Goal: Task Accomplishment & Management: Manage account settings

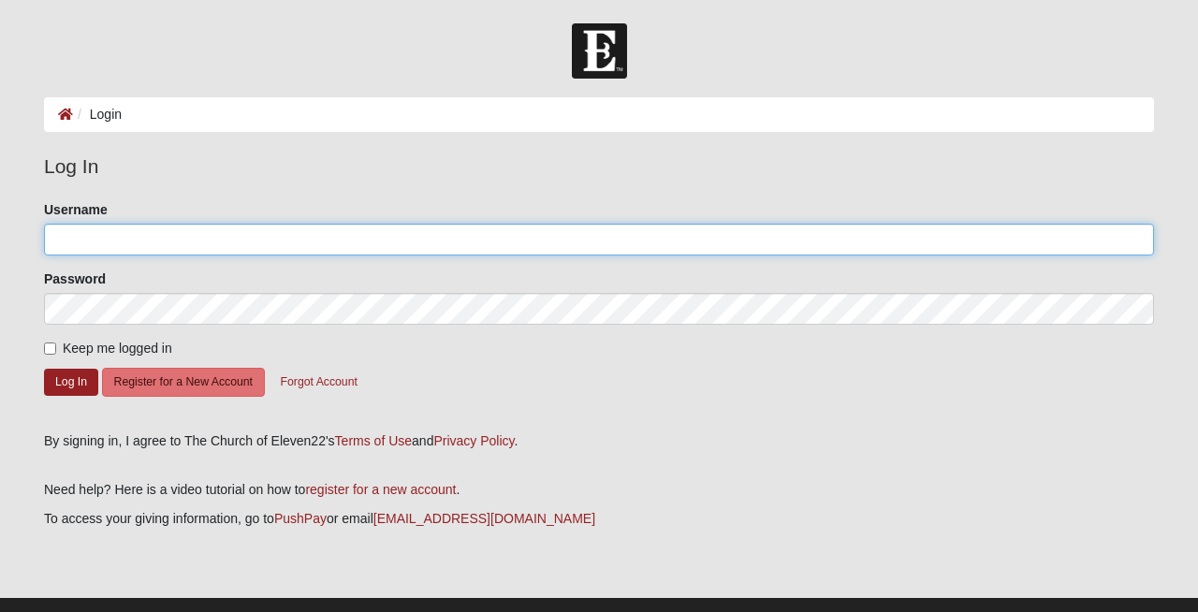
type input "[EMAIL_ADDRESS][DOMAIN_NAME]"
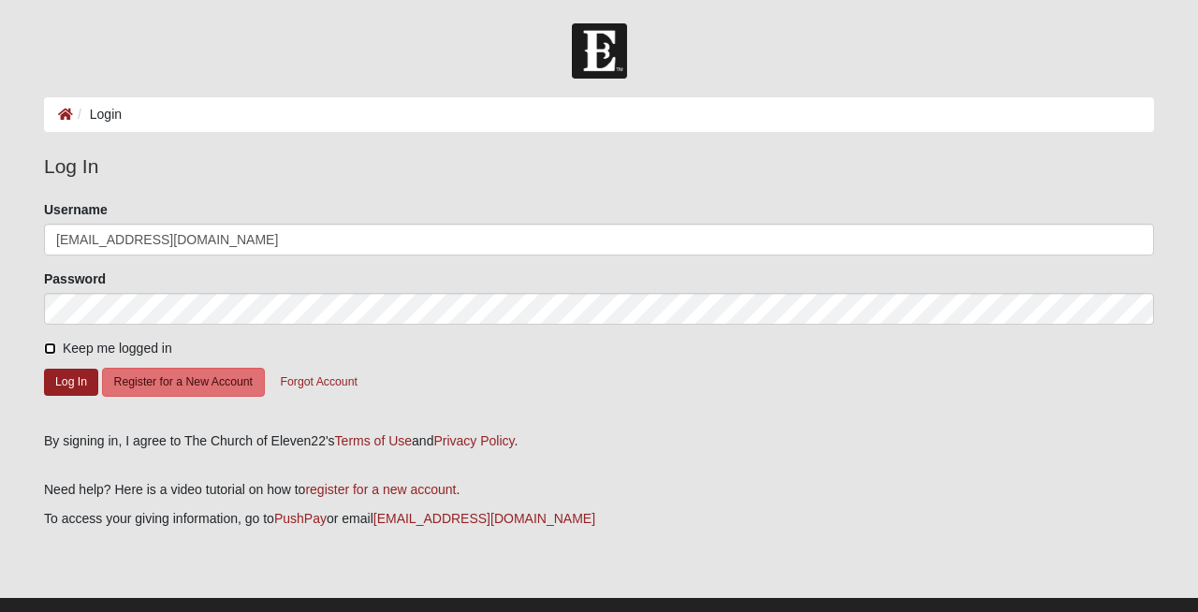
click at [53, 355] on input "Keep me logged in" at bounding box center [50, 349] width 12 height 12
checkbox input "true"
click at [69, 396] on button "Log In" at bounding box center [71, 382] width 54 height 27
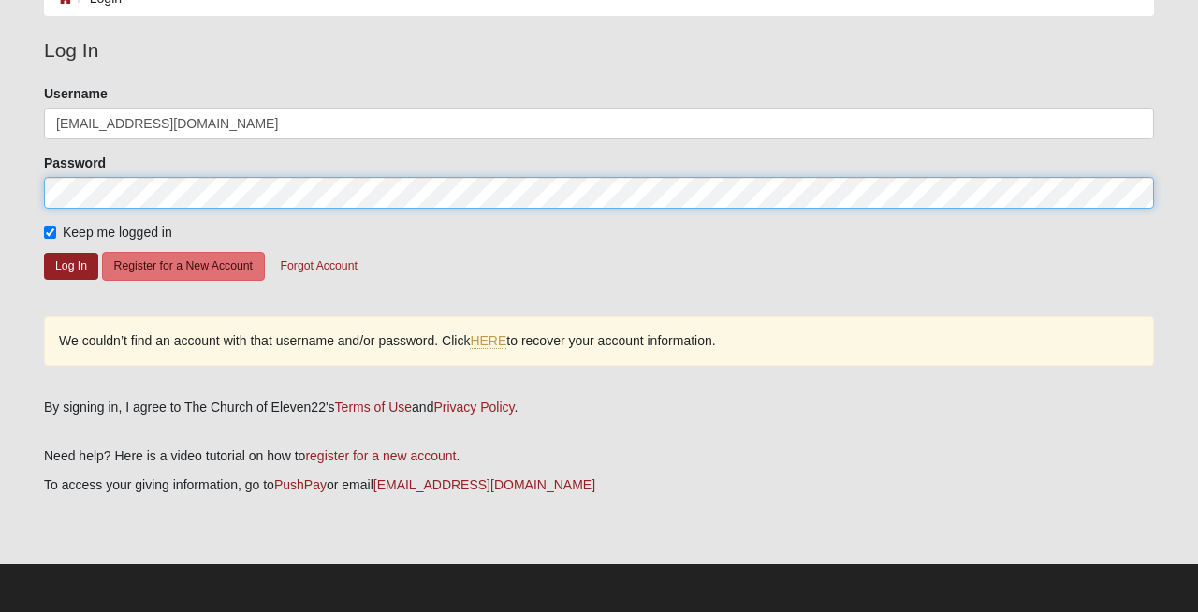
scroll to position [168, 0]
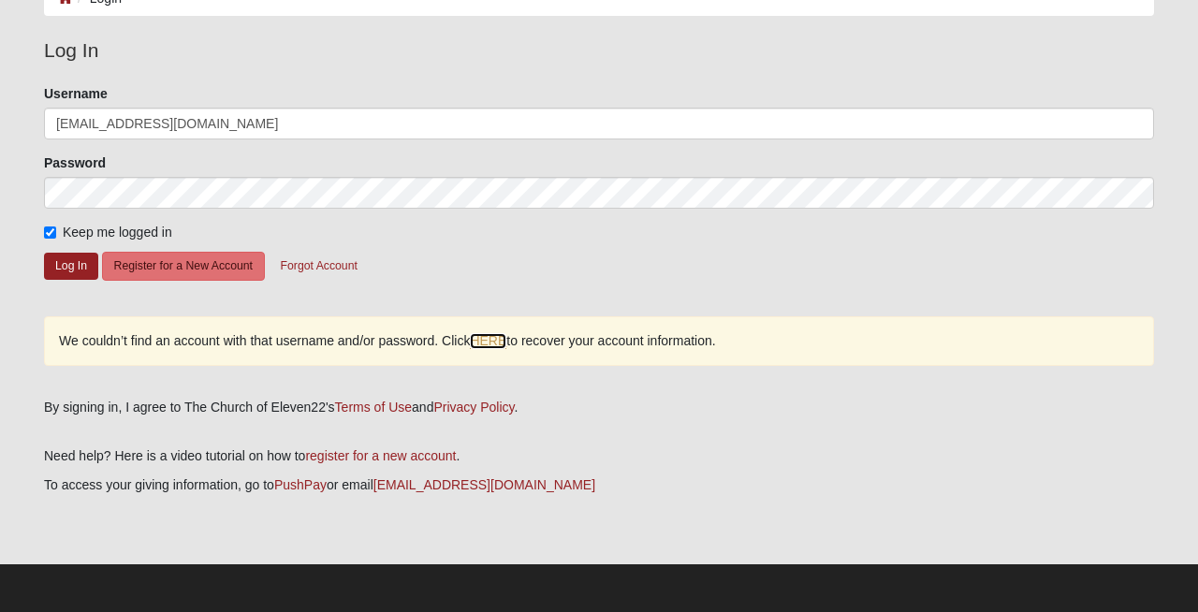
click at [506, 333] on link "HERE" at bounding box center [488, 341] width 37 height 16
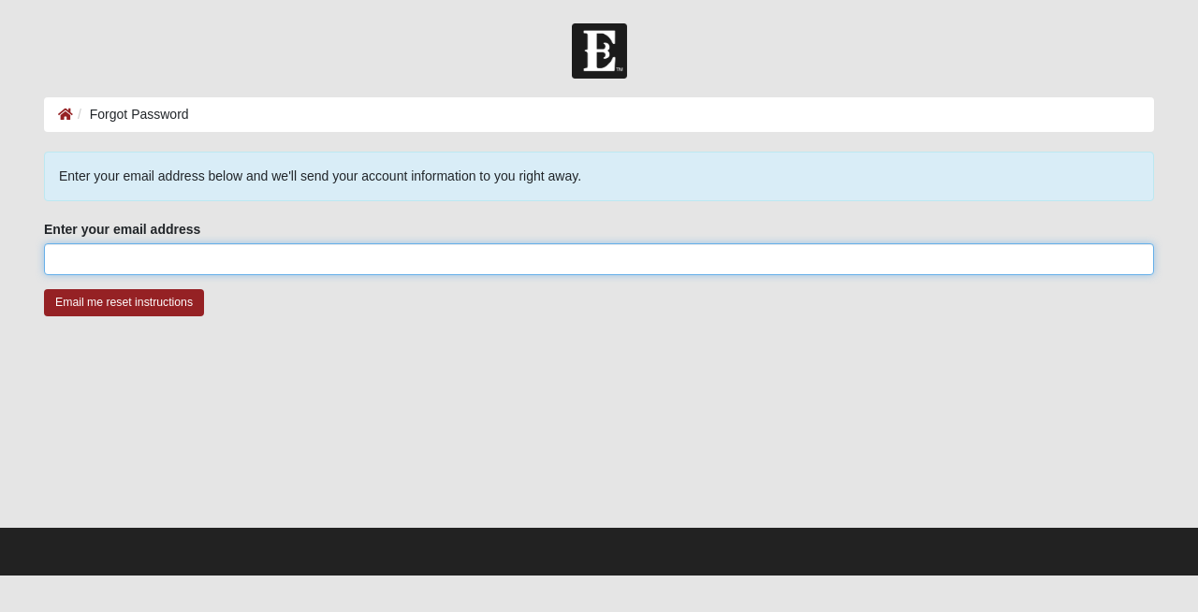
click at [445, 275] on input "Enter your email address" at bounding box center [599, 259] width 1110 height 32
type input "[EMAIL_ADDRESS][DOMAIN_NAME]"
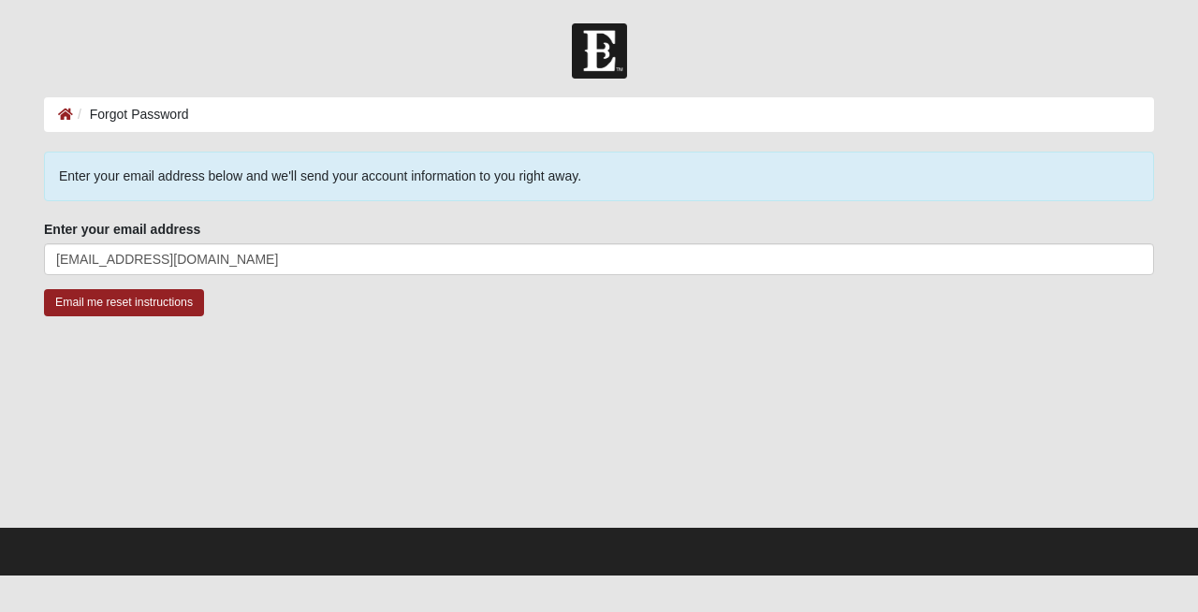
click at [149, 330] on div "Email me reset instructions" at bounding box center [599, 314] width 1110 height 50
click at [139, 312] on input "Email me reset instructions" at bounding box center [124, 302] width 160 height 27
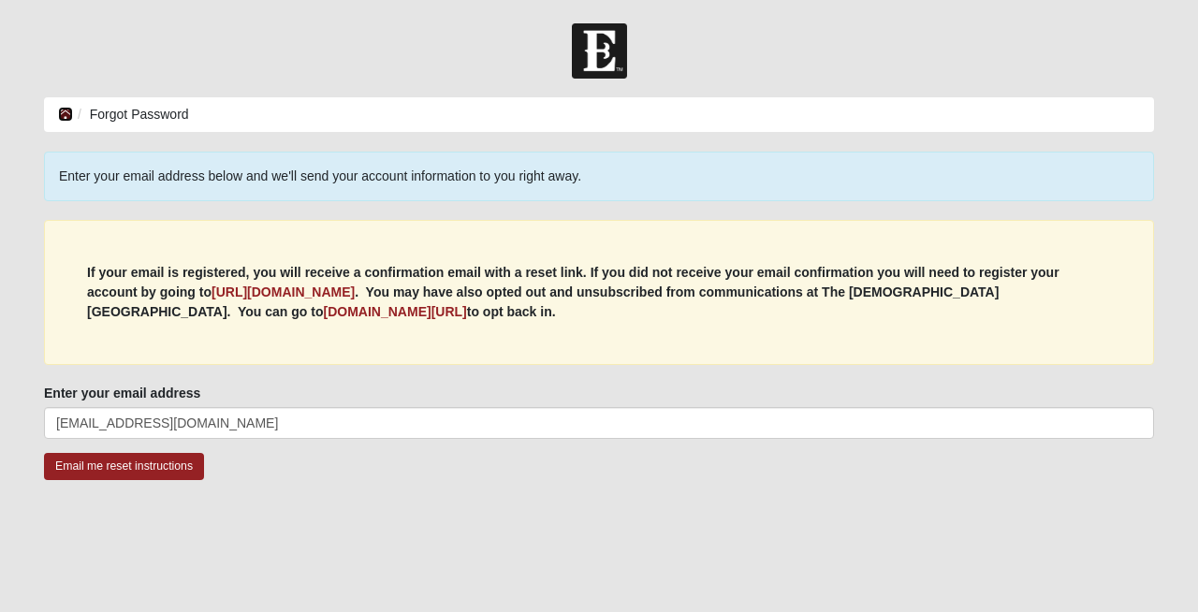
click at [63, 120] on icon at bounding box center [65, 114] width 15 height 13
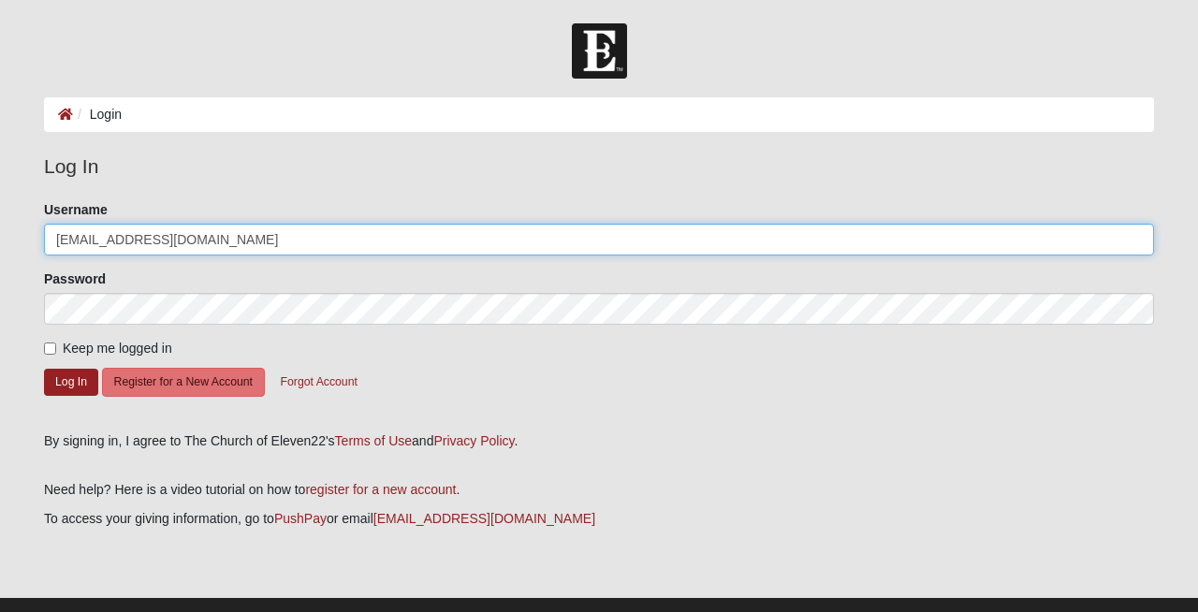
drag, startPoint x: 212, startPoint y: 251, endPoint x: 93, endPoint y: 244, distance: 119.1
click at [93, 244] on input "[EMAIL_ADDRESS][DOMAIN_NAME]" at bounding box center [599, 240] width 1110 height 32
type input "dnferf"
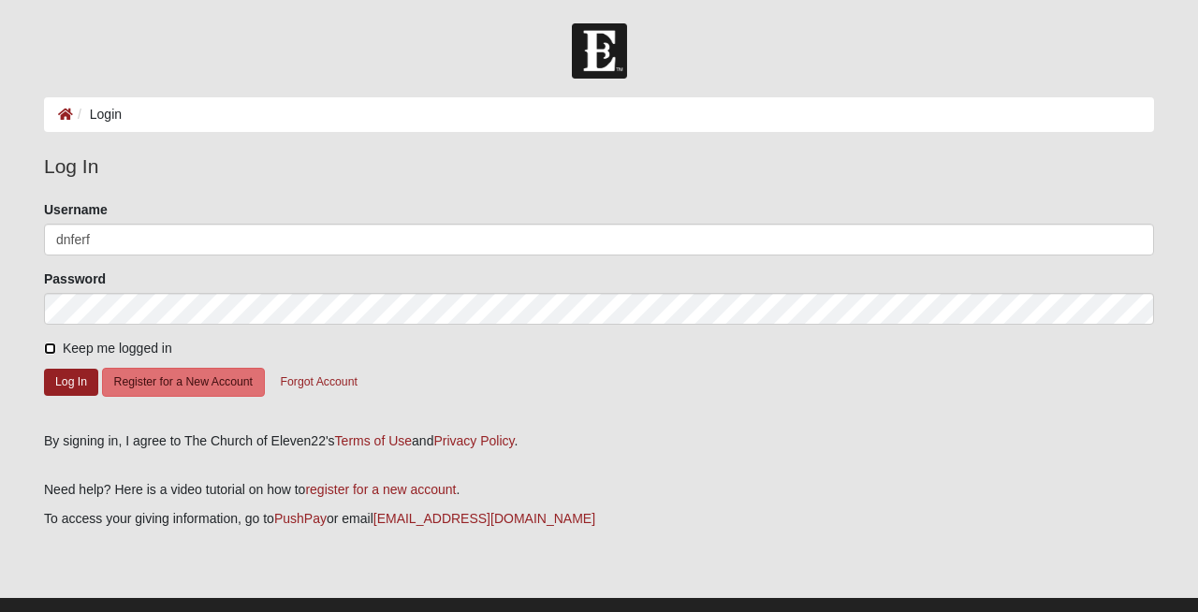
click at [44, 354] on input "Keep me logged in" at bounding box center [50, 349] width 12 height 12
checkbox input "true"
click at [62, 391] on button "Log In" at bounding box center [71, 382] width 54 height 27
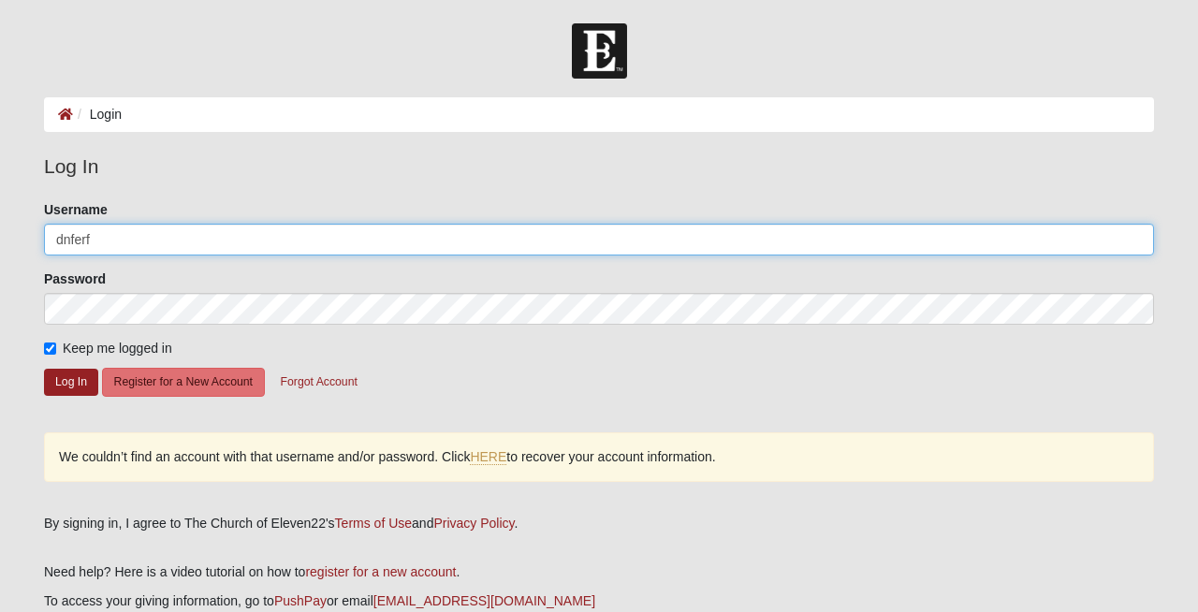
click at [154, 248] on input "dnferf" at bounding box center [599, 240] width 1110 height 32
